Goal: Navigation & Orientation: Find specific page/section

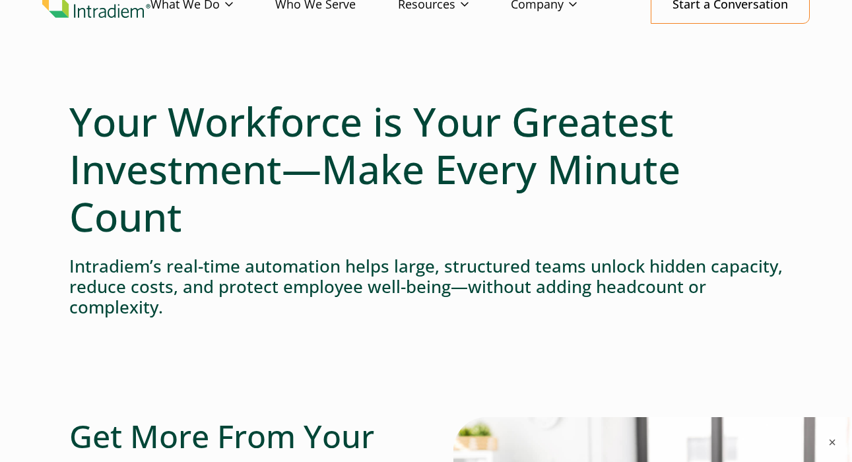
scroll to position [66, 0]
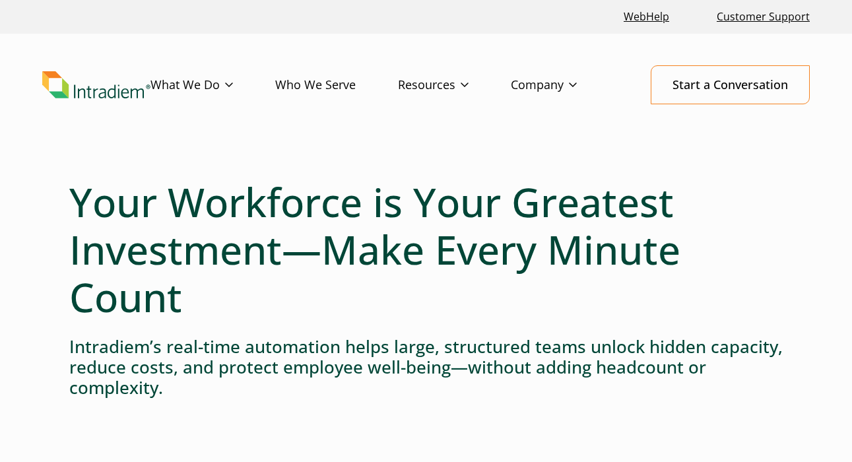
click at [314, 82] on link "Who We Serve" at bounding box center [336, 85] width 123 height 38
drag, startPoint x: 737, startPoint y: 261, endPoint x: 692, endPoint y: 193, distance: 81.5
click at [737, 261] on h1 "Your Workforce is Your Greatest Investment—Make Every Minute Count" at bounding box center [425, 249] width 713 height 143
